Goal: Transaction & Acquisition: Purchase product/service

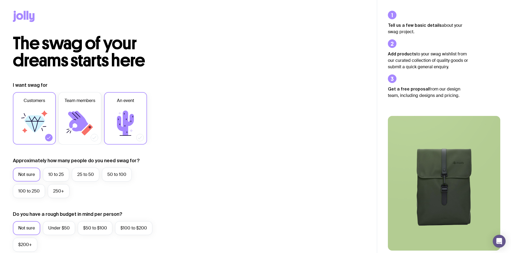
click at [129, 113] on icon at bounding box center [125, 123] width 32 height 32
click at [0, 0] on input "An event" at bounding box center [0, 0] width 0 height 0
click at [96, 179] on label "25 to 50" at bounding box center [85, 175] width 27 height 14
click at [0, 0] on input "25 to 50" at bounding box center [0, 0] width 0 height 0
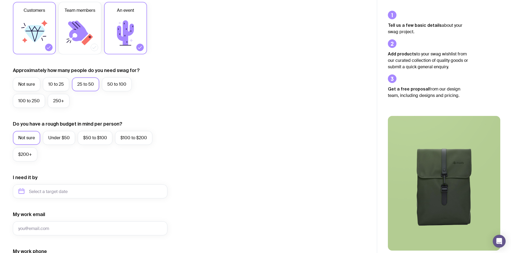
scroll to position [92, 0]
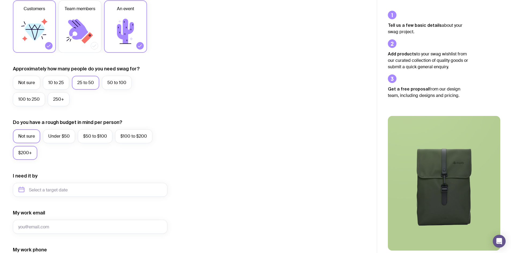
click at [31, 153] on label "$200+" at bounding box center [25, 153] width 24 height 14
click at [0, 0] on input "$200+" at bounding box center [0, 0] width 0 height 0
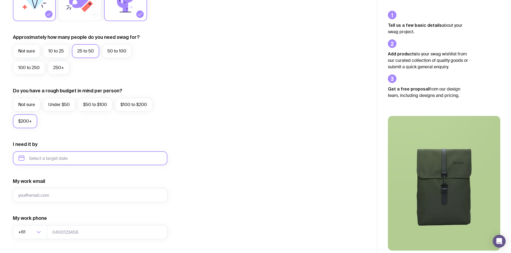
click at [72, 160] on input "text" at bounding box center [90, 159] width 154 height 14
click at [35, 219] on button "Sep" at bounding box center [26, 224] width 20 height 11
type input "[DATE]"
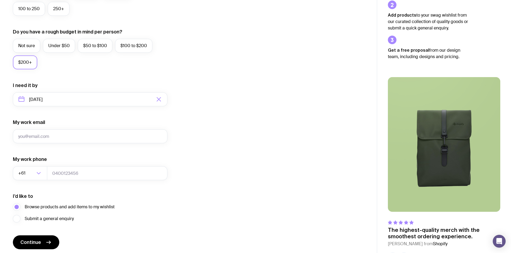
scroll to position [183, 0]
click at [60, 134] on input "My work email" at bounding box center [90, 136] width 154 height 14
click at [64, 135] on input "My work email" at bounding box center [90, 136] width 154 height 14
type input "[MEDICAL_DATA][EMAIL_ADDRESS][DOMAIN_NAME]"
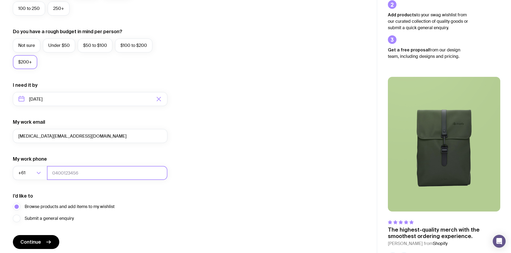
click at [72, 178] on input "tel" at bounding box center [107, 173] width 120 height 14
type input "0422235952"
click at [52, 189] on form "I want swag for Customers Team members An event Approximately how many people d…" at bounding box center [90, 74] width 154 height 350
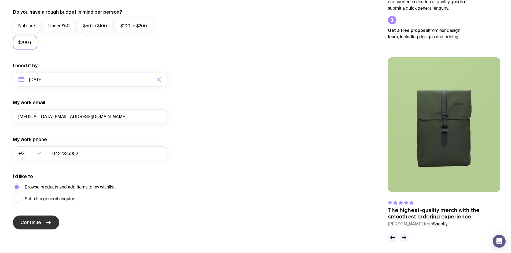
click at [47, 221] on icon "submit" at bounding box center [48, 223] width 6 height 6
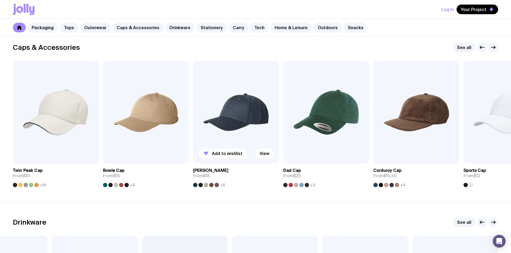
scroll to position [589, 0]
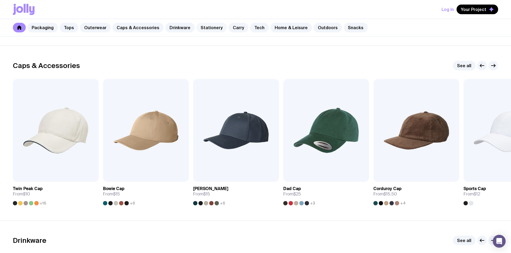
click at [207, 26] on link "Stationery" at bounding box center [211, 28] width 31 height 10
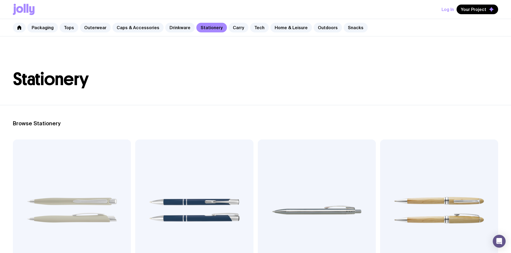
click at [208, 24] on link "Stationery" at bounding box center [211, 28] width 31 height 10
click at [270, 27] on link "Home & Leisure" at bounding box center [291, 28] width 42 height 10
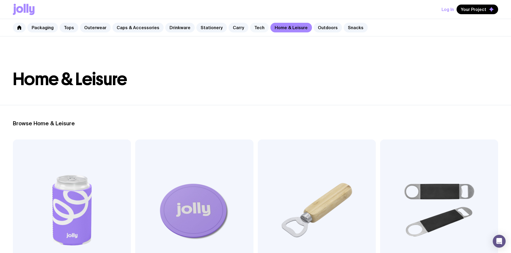
click at [250, 28] on link "Tech" at bounding box center [259, 28] width 19 height 10
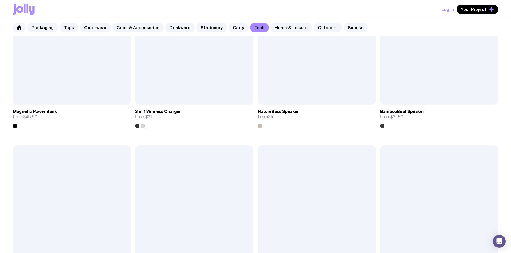
scroll to position [628, 0]
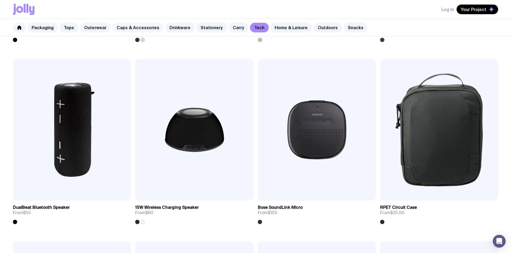
click at [150, 24] on link "Caps & Accessories" at bounding box center [137, 28] width 51 height 10
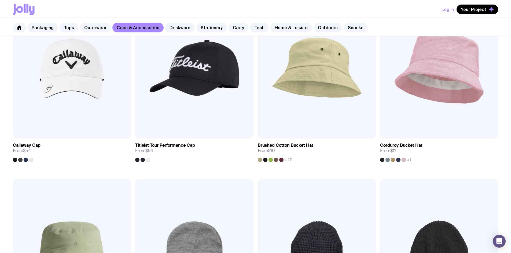
scroll to position [624, 0]
